Goal: Communication & Community: Answer question/provide support

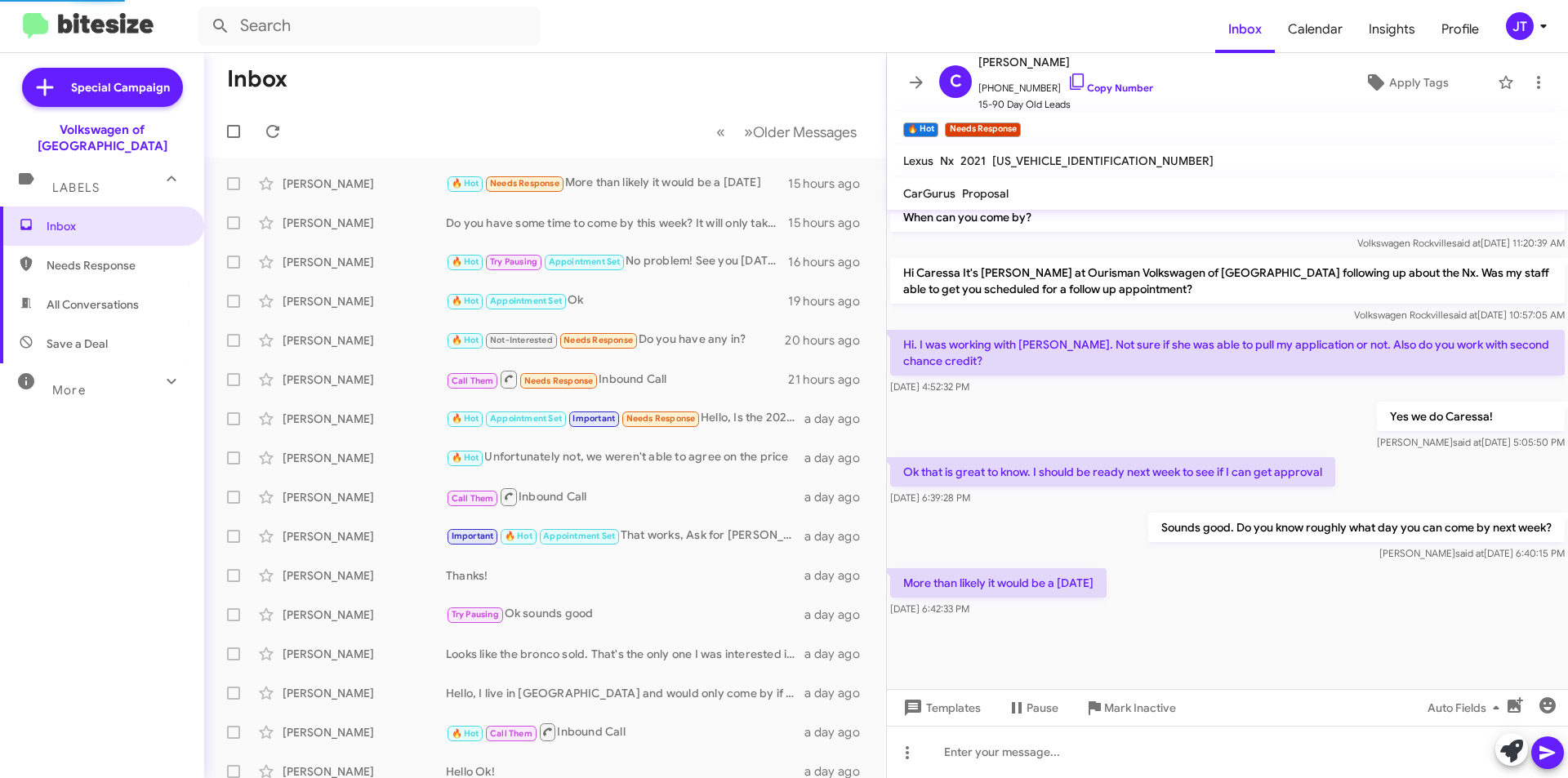
scroll to position [1545, 0]
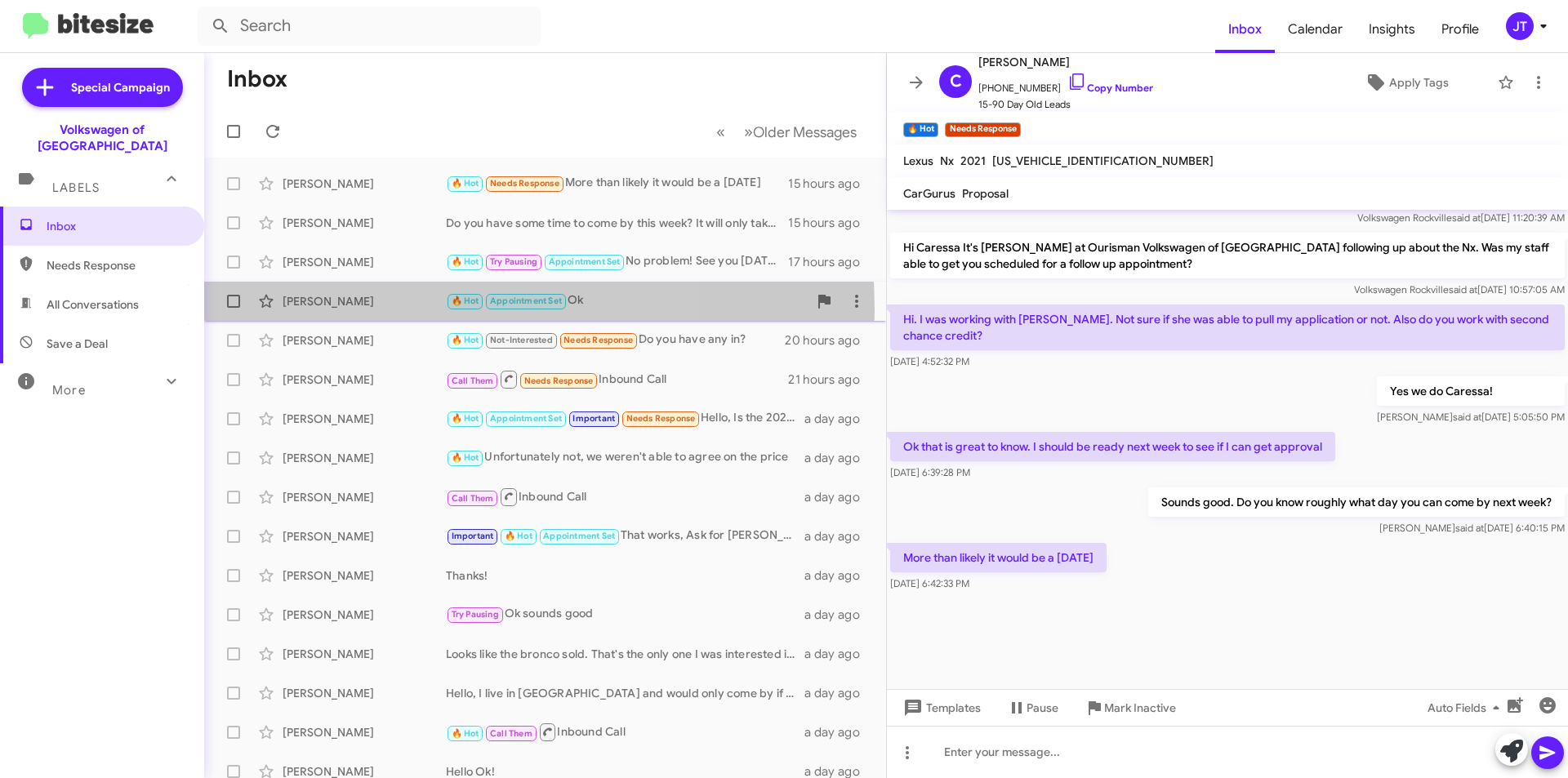
click at [372, 310] on div "[PERSON_NAME] 🔥 Hot Appointment Set Ok 19 hours ago" at bounding box center [545, 301] width 656 height 33
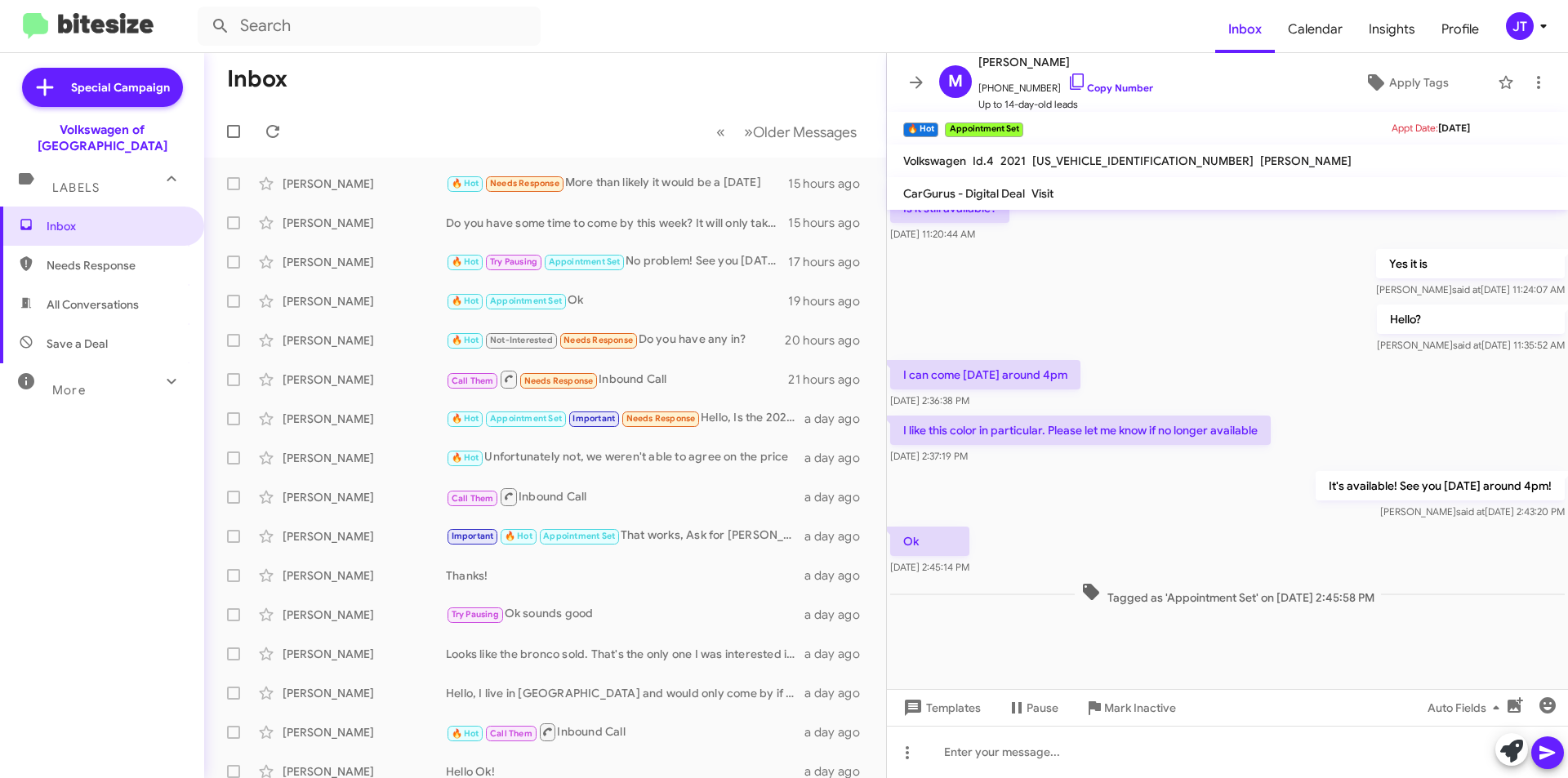
scroll to position [796, 0]
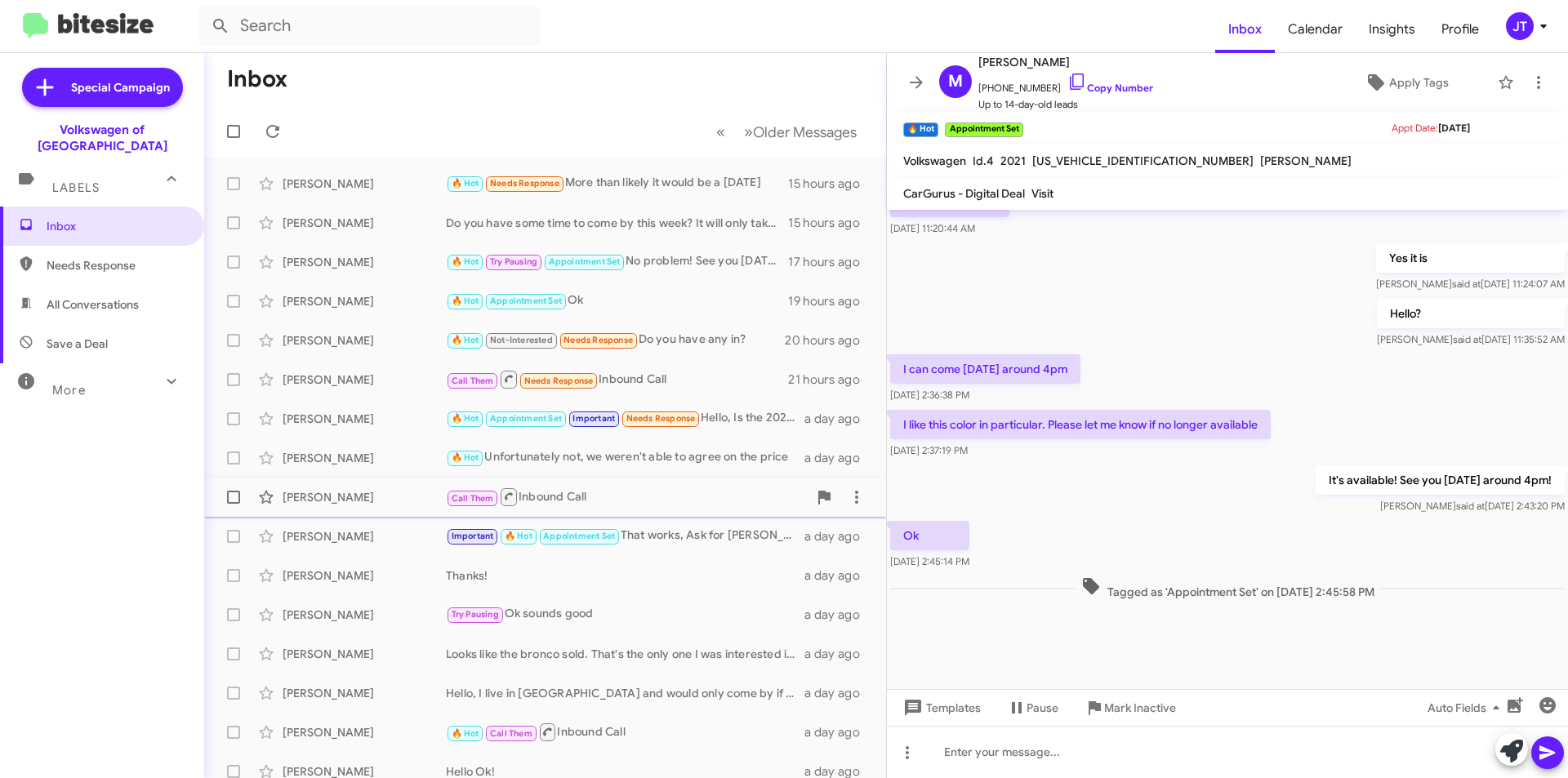
click at [375, 502] on div "[PERSON_NAME]" at bounding box center [364, 498] width 164 height 16
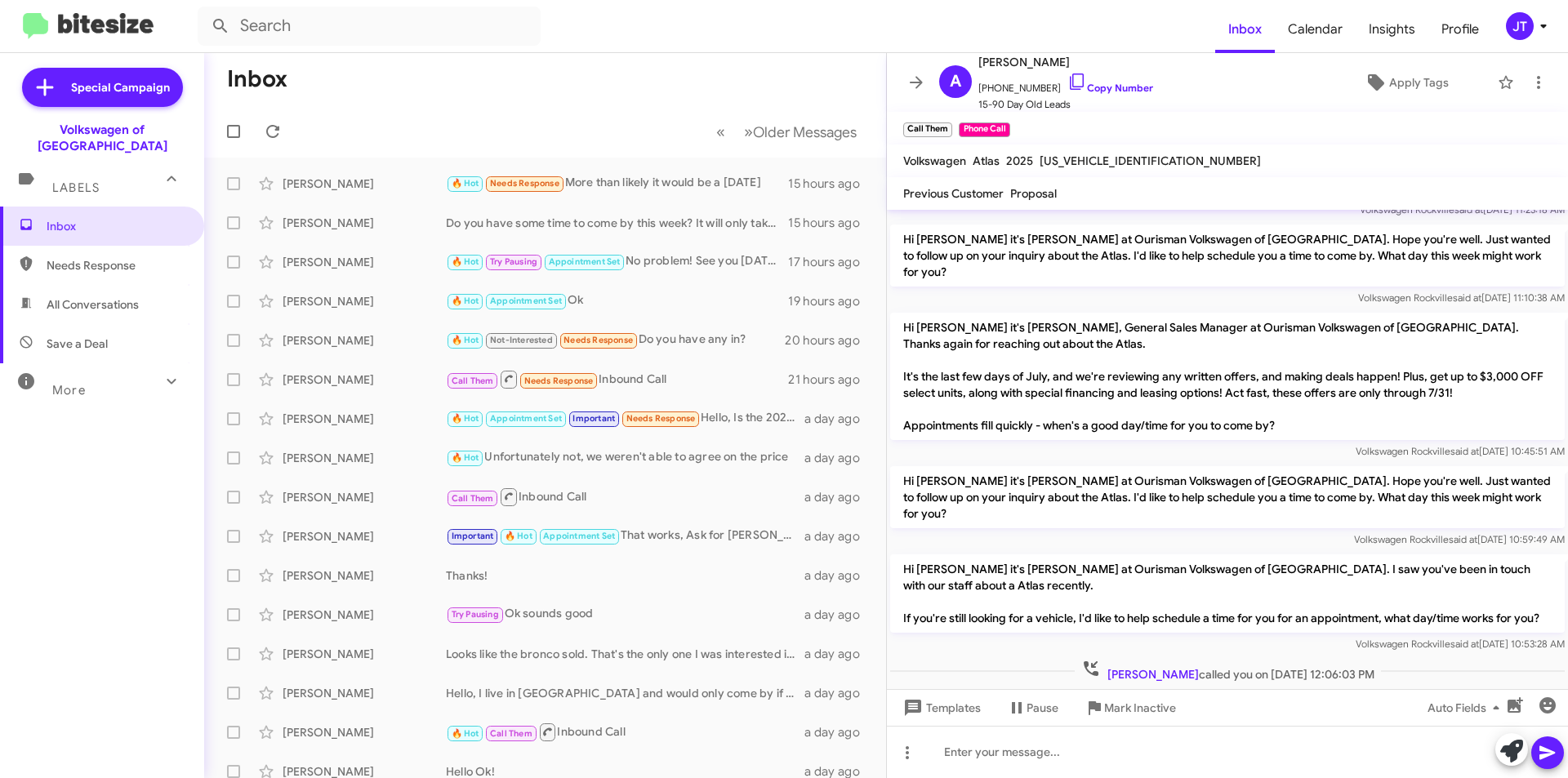
scroll to position [554, 0]
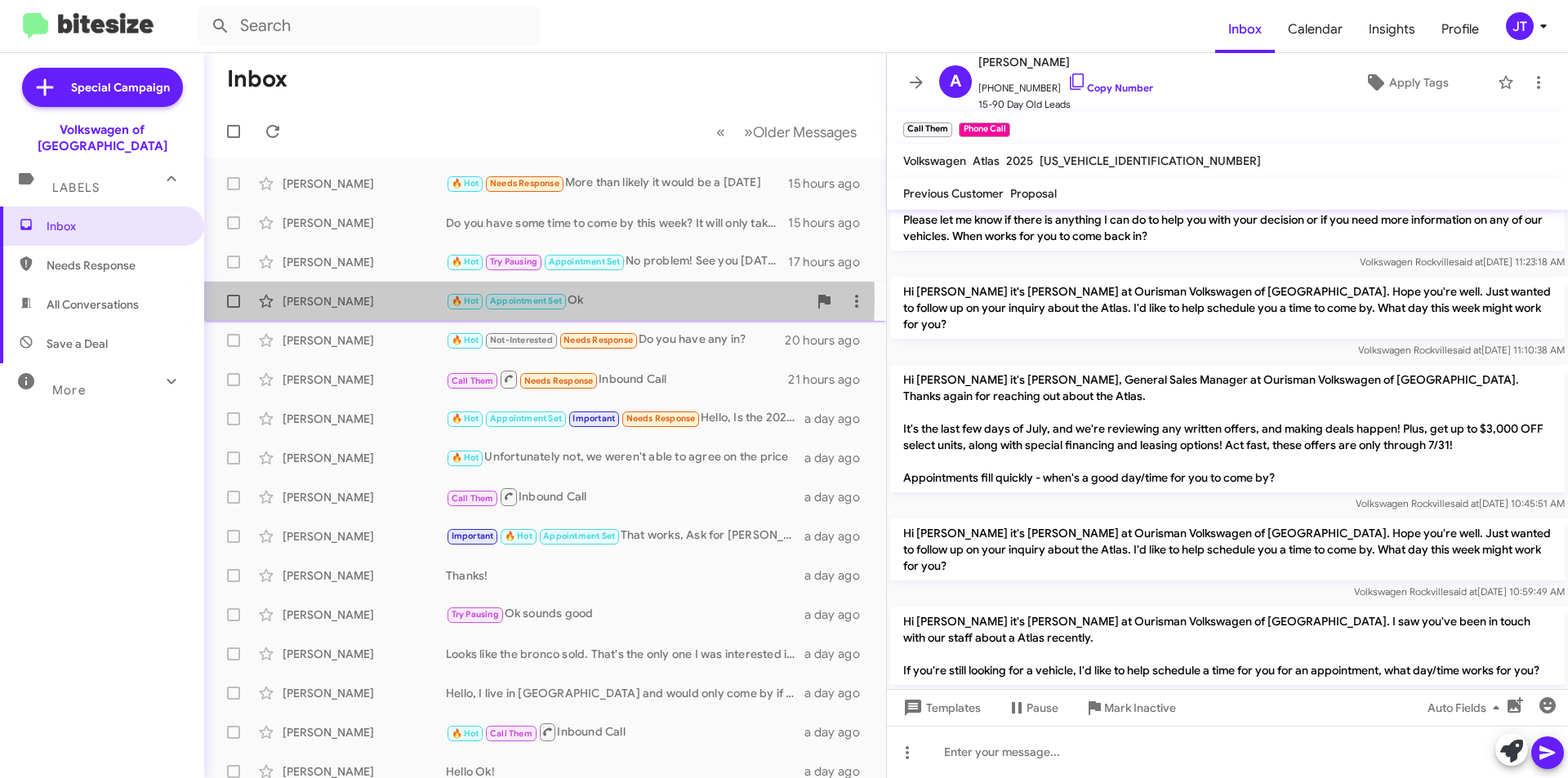
click at [315, 298] on div "[PERSON_NAME]" at bounding box center [364, 301] width 164 height 16
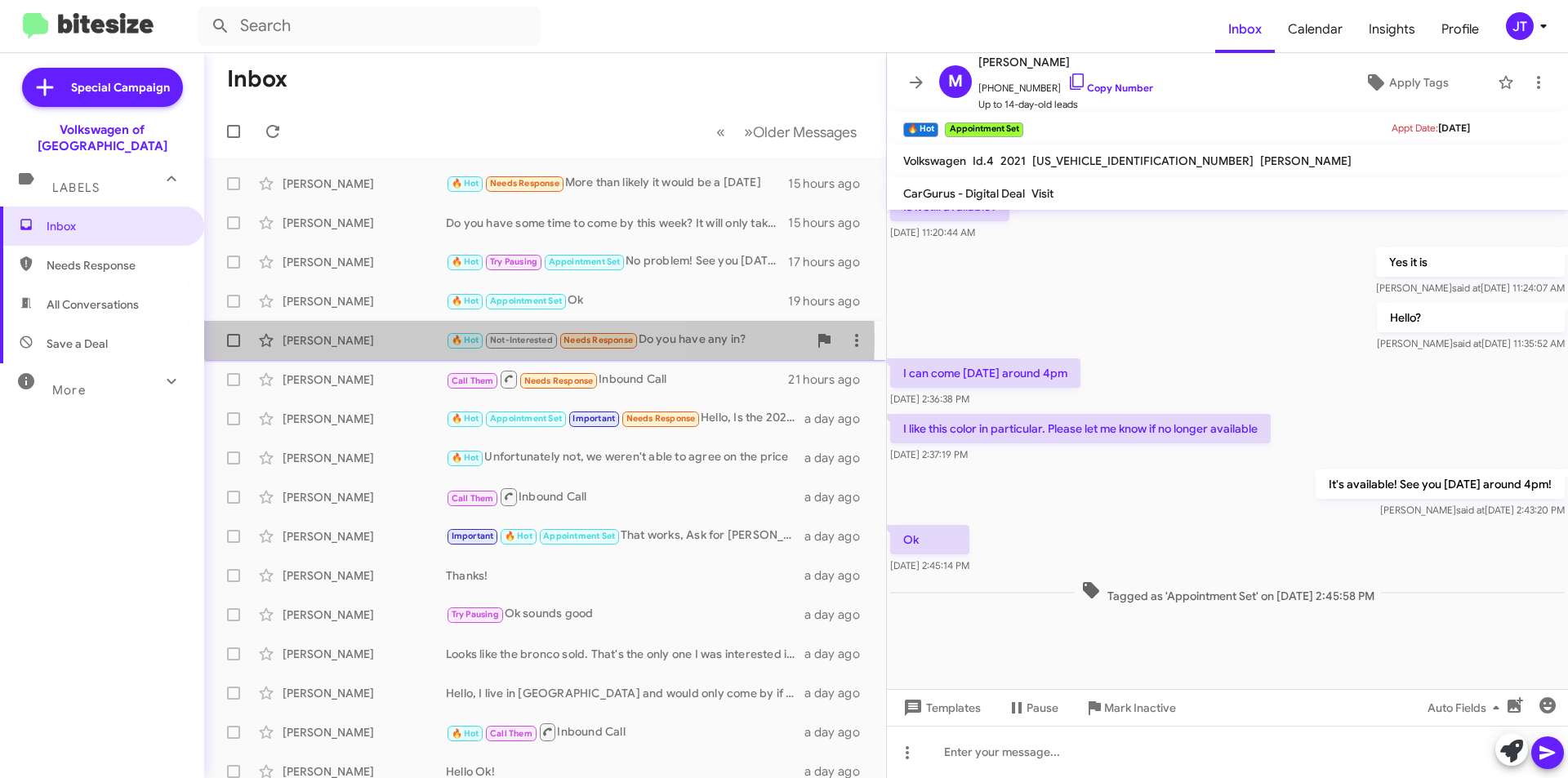
click at [366, 340] on div "[PERSON_NAME]" at bounding box center [364, 340] width 164 height 16
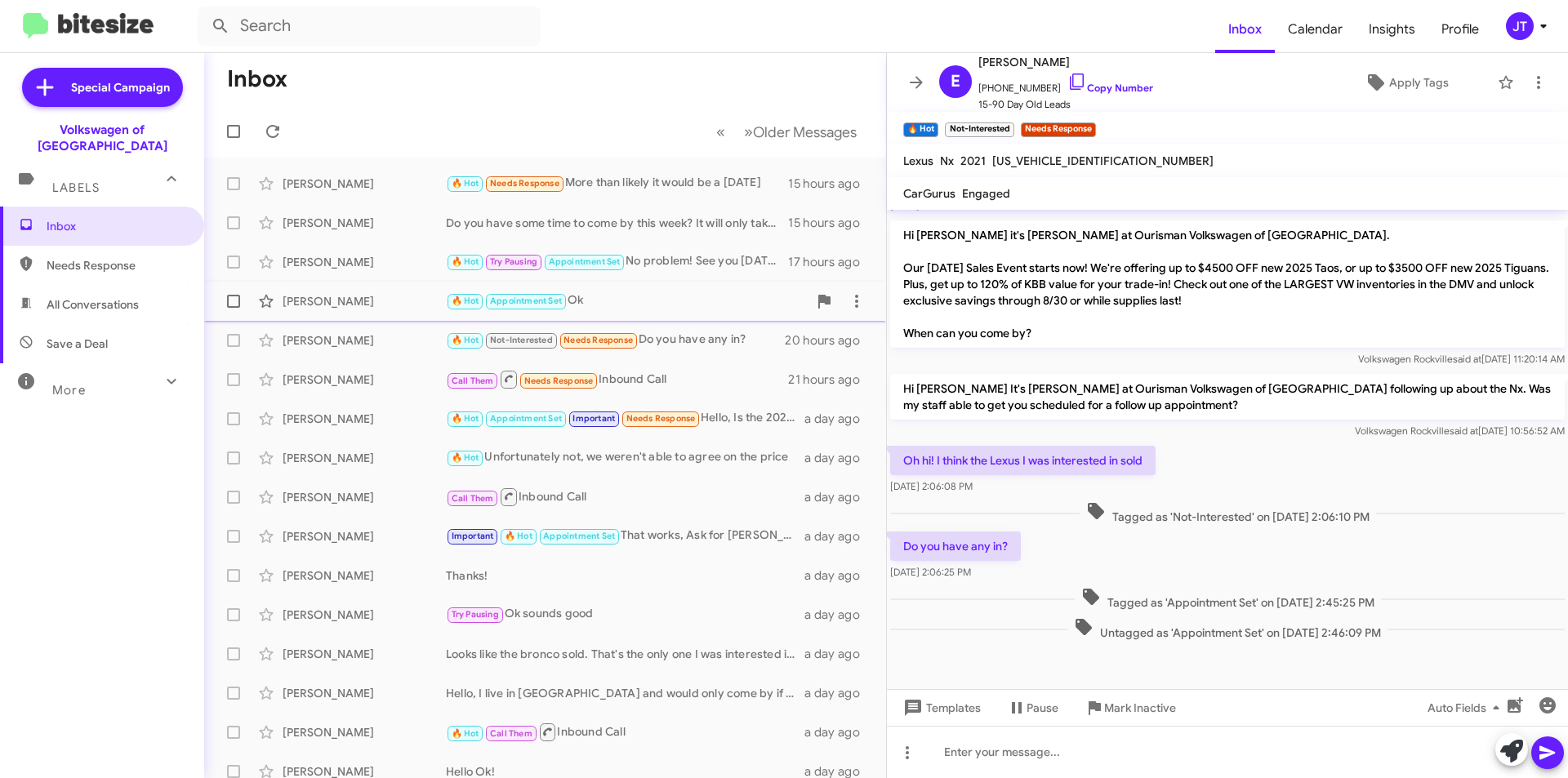
click at [336, 285] on span "[PERSON_NAME] 🔥 Hot Appointment Set Ok 19 hours ago" at bounding box center [546, 300] width 682 height 39
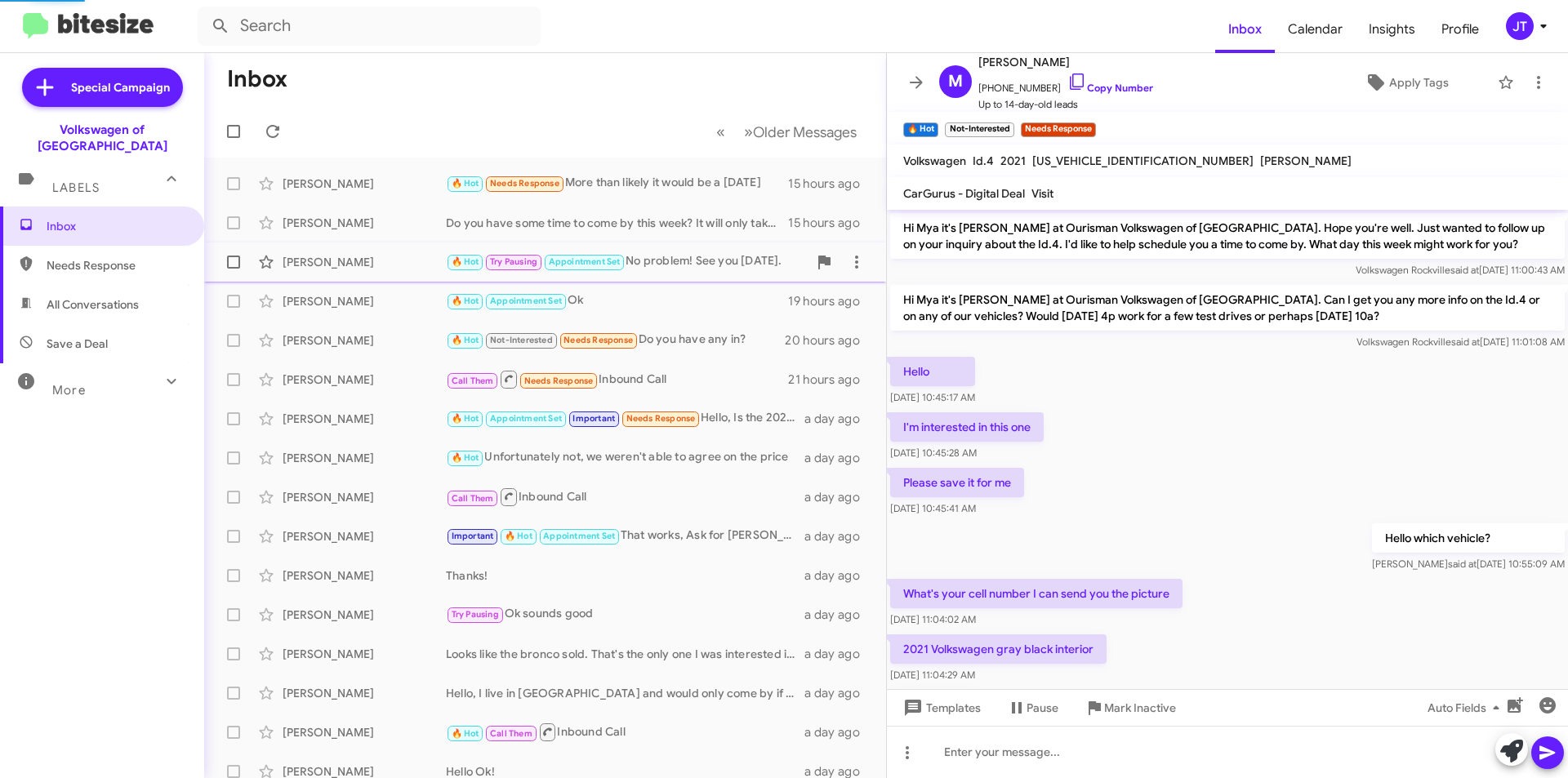
scroll to position [81, 0]
